Goal: Check status: Check status

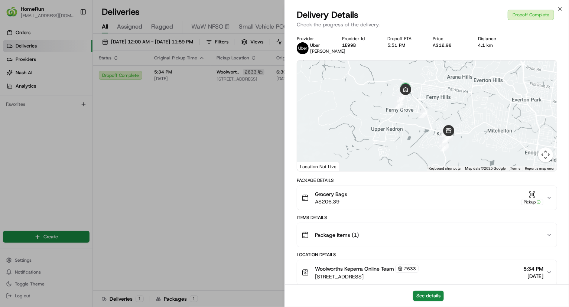
drag, startPoint x: 127, startPoint y: 115, endPoint x: 159, endPoint y: 114, distance: 32.3
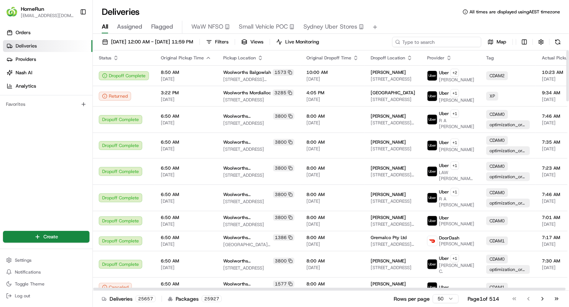
click at [443, 41] on input at bounding box center [436, 42] width 89 height 10
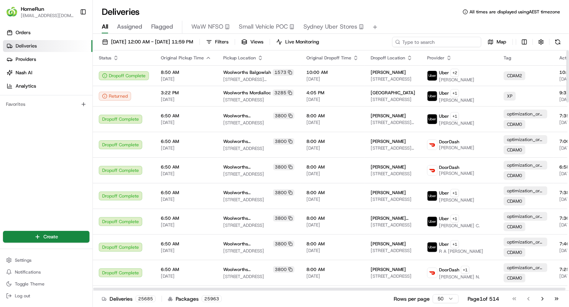
click at [419, 37] on input at bounding box center [436, 42] width 89 height 10
paste input "265894004"
type input "265894004"
click at [179, 41] on span "[DATE] 12:00 AM - [DATE] 11:59 PM" at bounding box center [152, 42] width 82 height 7
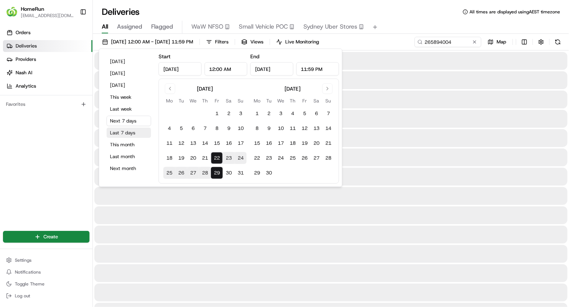
click at [125, 133] on button "Last 7 days" at bounding box center [129, 133] width 45 height 10
type input "[DATE]"
click at [409, 14] on div "Deliveries All times are displayed using AEST timezone" at bounding box center [331, 12] width 476 height 12
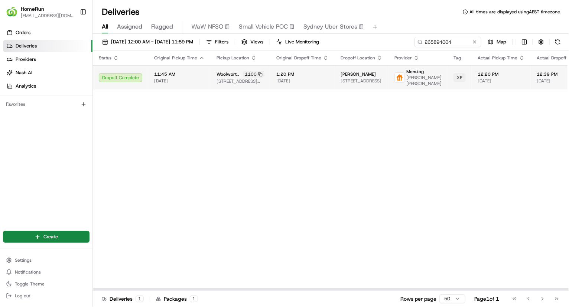
click at [308, 75] on span "1:20 PM" at bounding box center [302, 74] width 52 height 6
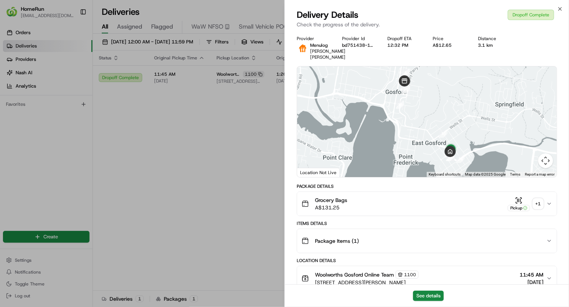
click at [539, 209] on div "+ 1" at bounding box center [538, 204] width 10 height 10
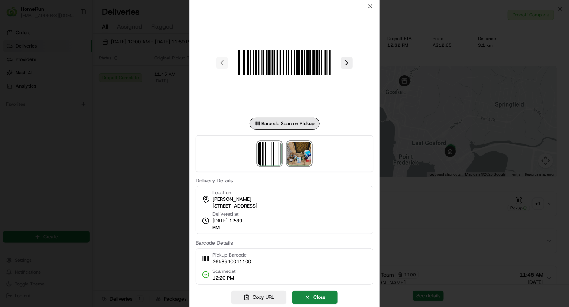
click at [293, 151] on img at bounding box center [299, 154] width 24 height 24
click at [502, 207] on div at bounding box center [284, 153] width 569 height 307
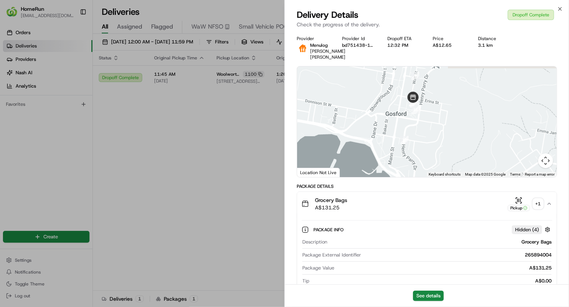
drag, startPoint x: 423, startPoint y: 148, endPoint x: 425, endPoint y: 126, distance: 22.3
click at [430, 172] on div at bounding box center [426, 121] width 259 height 111
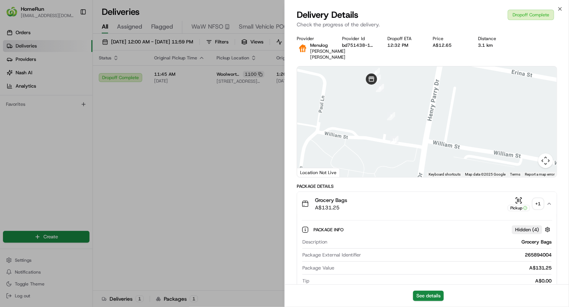
drag, startPoint x: 396, startPoint y: 112, endPoint x: 414, endPoint y: 128, distance: 24.4
click at [414, 128] on div at bounding box center [426, 121] width 259 height 111
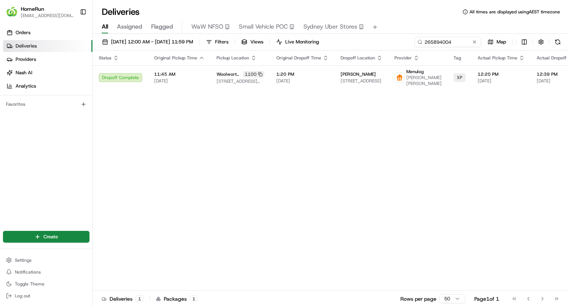
drag, startPoint x: 204, startPoint y: 132, endPoint x: 208, endPoint y: 132, distance: 3.7
click at [152, 41] on span "[DATE] 12:00 AM - [DATE] 11:59 PM" at bounding box center [152, 42] width 82 height 7
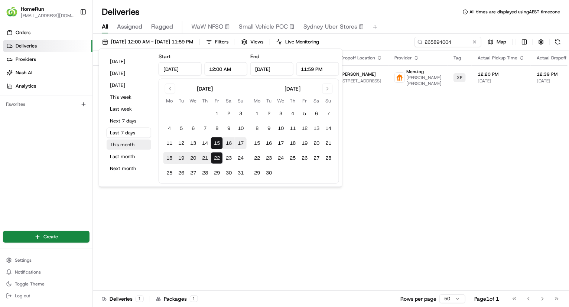
click at [132, 144] on button "This month" at bounding box center [129, 145] width 45 height 10
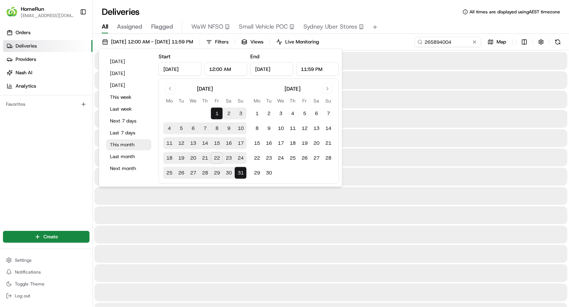
type input "[DATE]"
click at [436, 42] on input "265894004" at bounding box center [436, 42] width 89 height 10
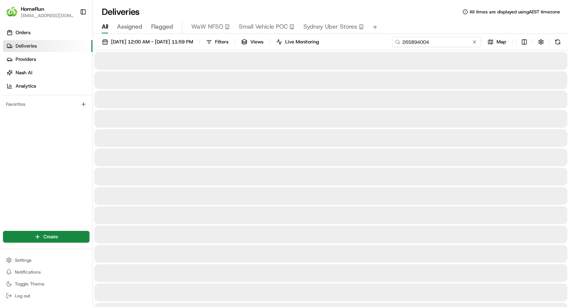
paste input "062821"
click at [187, 43] on span "[DATE] 12:00 AM - [DATE] 11:59 PM" at bounding box center [152, 42] width 82 height 7
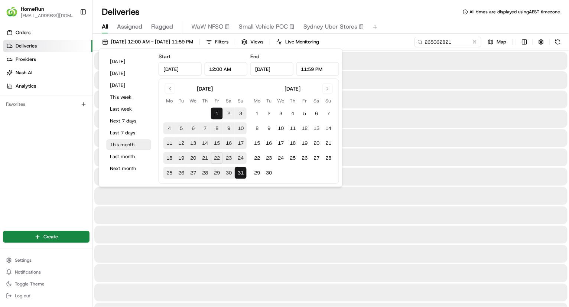
drag, startPoint x: 126, startPoint y: 130, endPoint x: 132, endPoint y: 146, distance: 16.8
click at [132, 146] on div "[DATE] [DATE] [DATE] This week Last week Next 7 days Last 7 days This month Las…" at bounding box center [128, 118] width 53 height 132
click at [132, 146] on button "This month" at bounding box center [129, 145] width 45 height 10
click at [415, 115] on div at bounding box center [330, 119] width 473 height 18
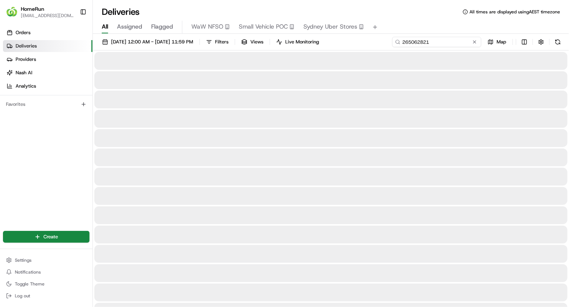
click at [459, 44] on input "265062821" at bounding box center [436, 42] width 89 height 10
type input "265062821"
click at [164, 43] on span "[DATE] 12:00 AM - [DATE] 11:59 PM" at bounding box center [152, 42] width 82 height 7
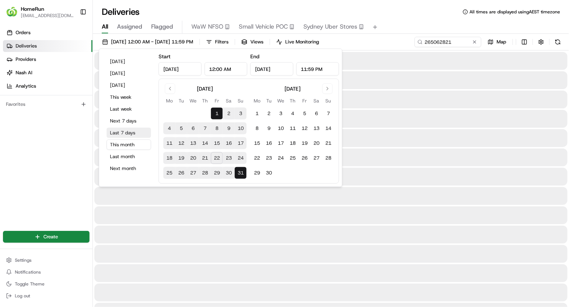
click at [129, 133] on button "Last 7 days" at bounding box center [129, 133] width 45 height 10
type input "[DATE]"
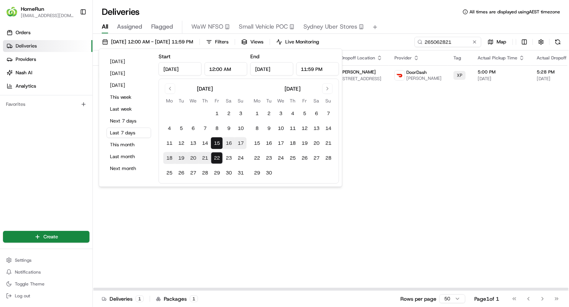
click at [385, 129] on div "Status Original Pickup Time Pickup Location Original Dropoff Time Dropoff Locat…" at bounding box center [414, 170] width 642 height 240
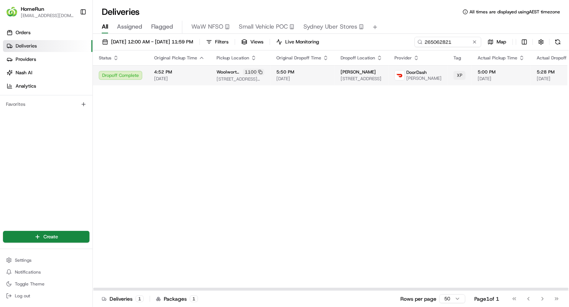
click at [365, 80] on span "[STREET_ADDRESS]" at bounding box center [361, 79] width 42 height 6
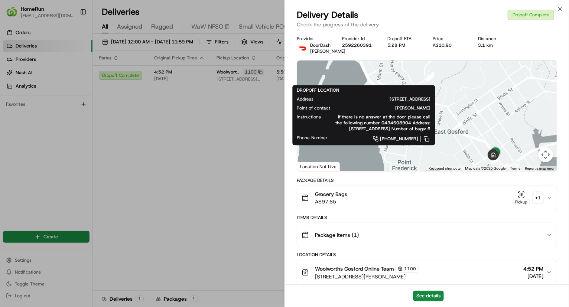
drag, startPoint x: 225, startPoint y: 120, endPoint x: 235, endPoint y: 114, distance: 11.3
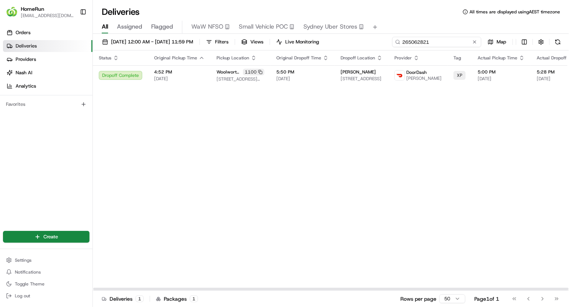
drag, startPoint x: 461, startPoint y: 44, endPoint x: 229, endPoint y: 29, distance: 232.4
click at [230, 29] on div "Deliveries All times are displayed using AEST timezone All Assigned Flagged WaW…" at bounding box center [331, 153] width 476 height 307
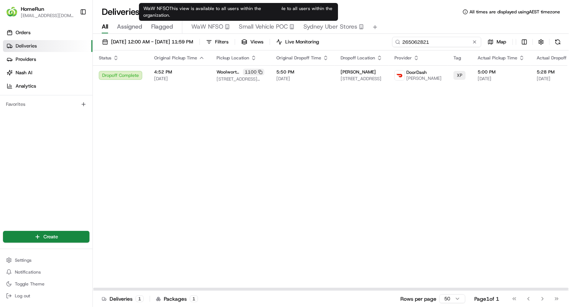
paste input "87424"
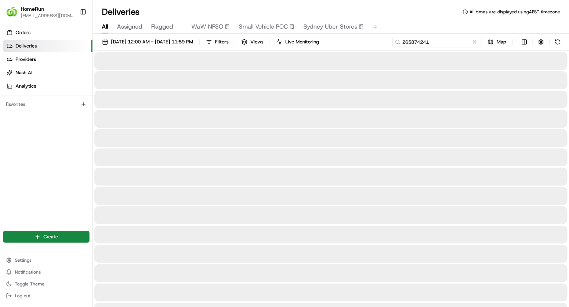
type input "265874241"
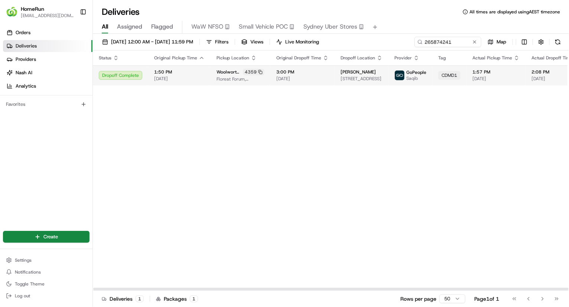
click at [223, 76] on span "Floreat Forum, [STREET_ADDRESS]" at bounding box center [240, 79] width 48 height 6
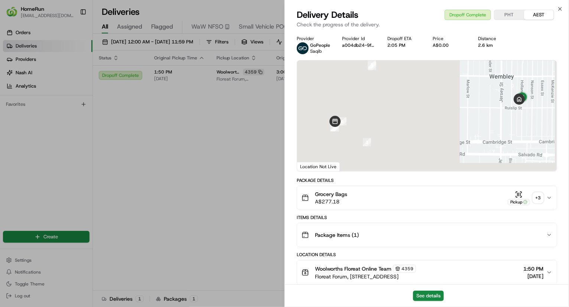
click at [536, 199] on div "+ 3" at bounding box center [538, 198] width 10 height 10
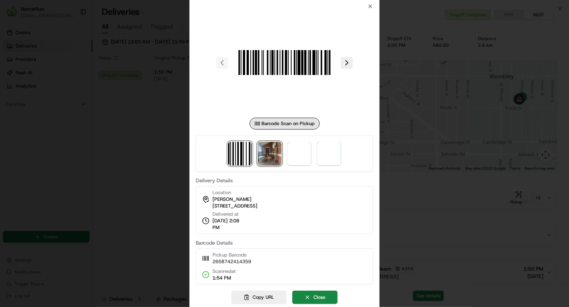
click at [279, 148] on img at bounding box center [270, 154] width 24 height 24
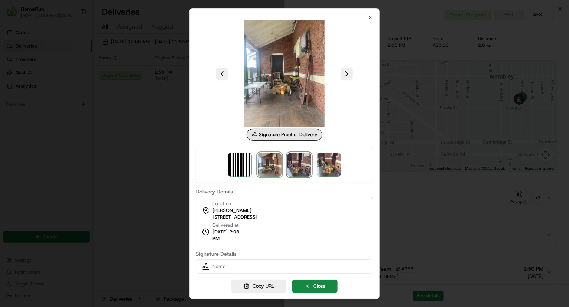
click at [294, 166] on img at bounding box center [299, 165] width 24 height 24
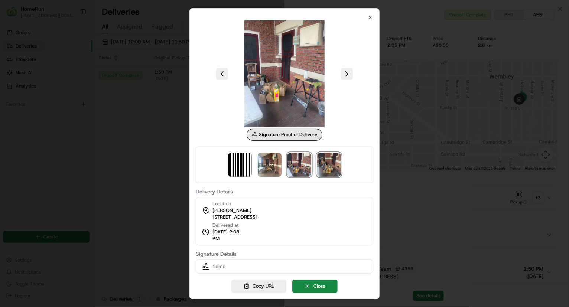
click at [320, 160] on img at bounding box center [329, 165] width 24 height 24
